Goal: Task Accomplishment & Management: Use online tool/utility

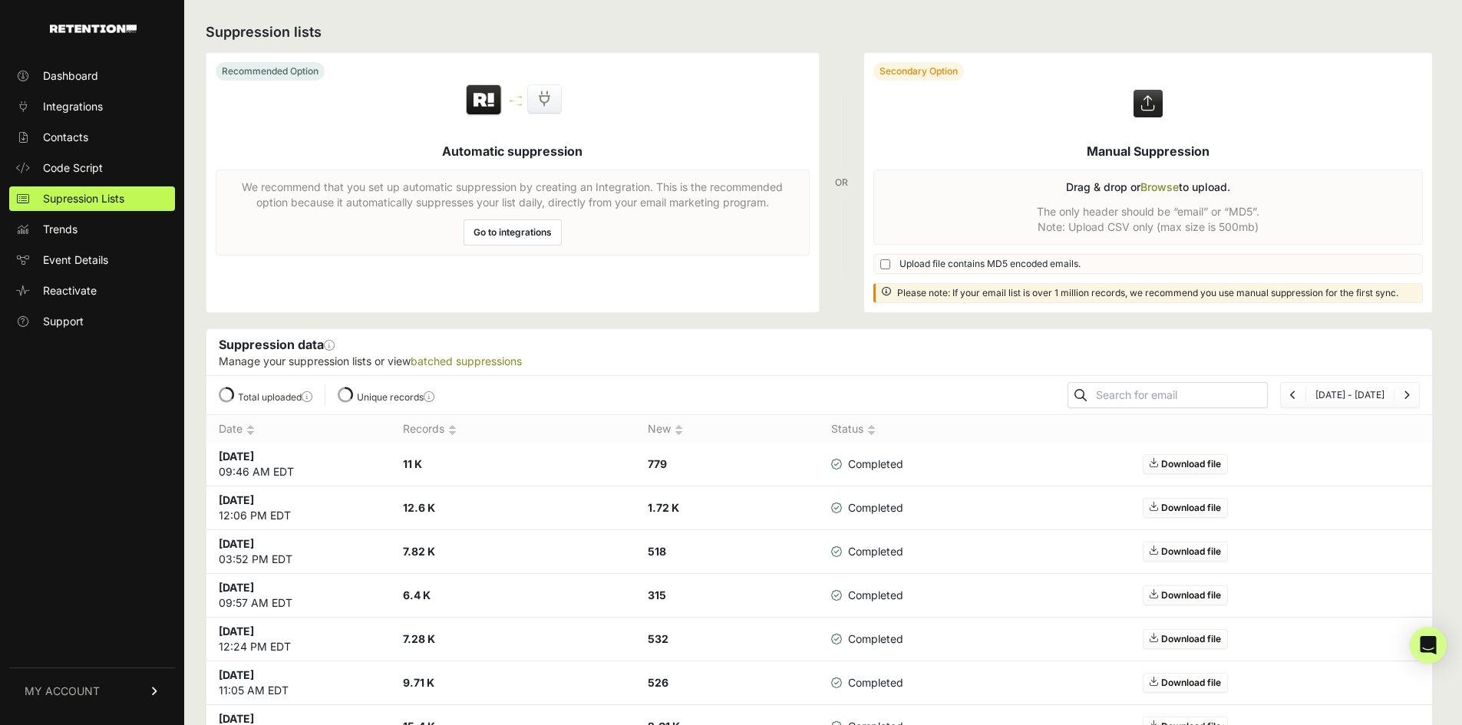
click at [1149, 187] on label at bounding box center [1148, 182] width 569 height 259
click at [0, 0] on input "file" at bounding box center [0, 0] width 0 height 0
